Goal: Information Seeking & Learning: Learn about a topic

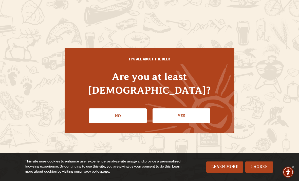
click at [165, 111] on link "Yes" at bounding box center [182, 115] width 58 height 15
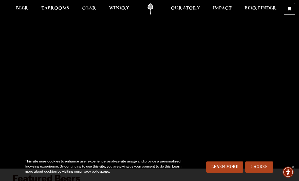
click at [25, 9] on span "Beer" at bounding box center [22, 8] width 12 height 4
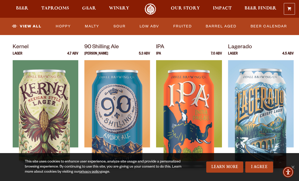
scroll to position [212, 0]
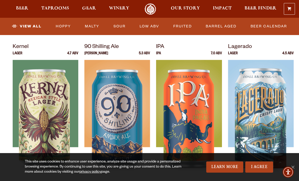
click at [259, 173] on link "I Agree" at bounding box center [260, 166] width 28 height 11
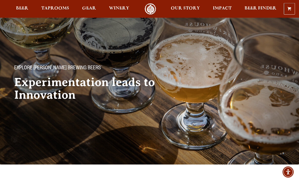
scroll to position [0, 0]
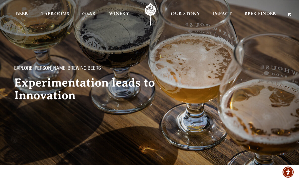
click at [50, 13] on span "Taprooms" at bounding box center [55, 14] width 28 height 4
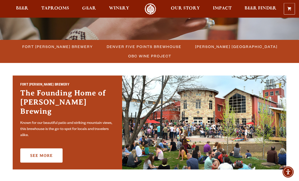
scroll to position [125, 0]
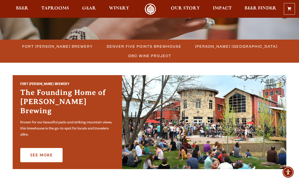
click at [44, 151] on link "See More" at bounding box center [41, 155] width 42 height 14
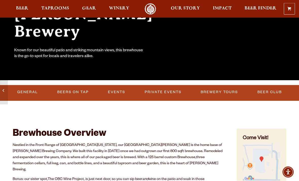
scroll to position [88, 0]
click at [64, 92] on link "Beers on Tap" at bounding box center [73, 92] width 36 height 12
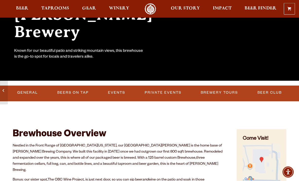
click at [67, 93] on link "Beers on Tap" at bounding box center [73, 93] width 36 height 12
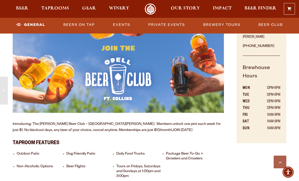
scroll to position [247, 0]
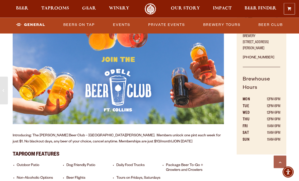
click at [76, 23] on link "Beers on Tap" at bounding box center [79, 25] width 36 height 12
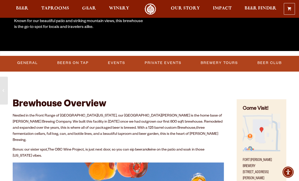
scroll to position [0, 0]
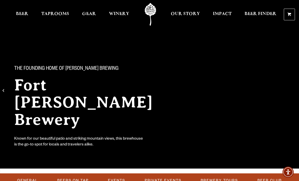
click at [26, 14] on span "Beer" at bounding box center [22, 14] width 12 height 4
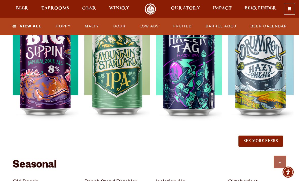
scroll to position [564, 0]
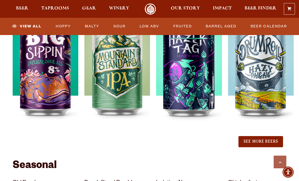
click at [50, 8] on span "Taprooms" at bounding box center [55, 8] width 28 height 4
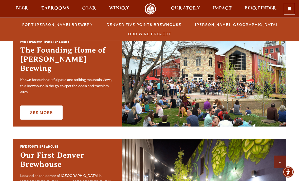
scroll to position [168, 0]
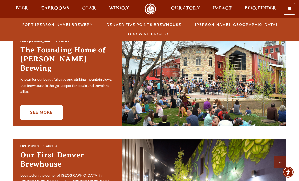
click at [29, 112] on link "See More" at bounding box center [41, 112] width 42 height 14
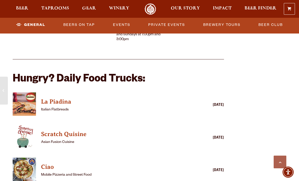
scroll to position [395, 0]
